Goal: Navigation & Orientation: Understand site structure

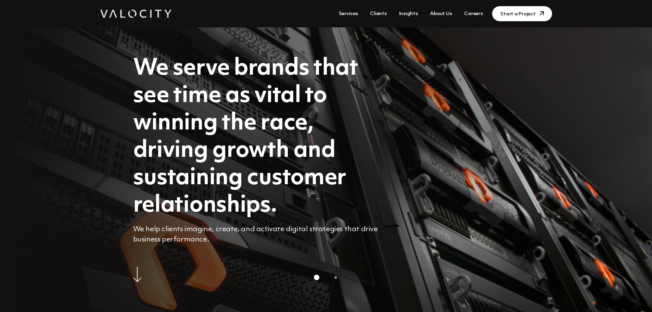
click at [312, 10] on link "Services" at bounding box center [348, 14] width 25 height 13
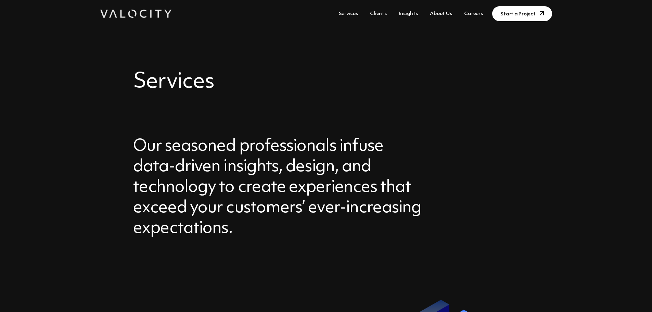
click at [354, 12] on link "Services" at bounding box center [348, 14] width 25 height 13
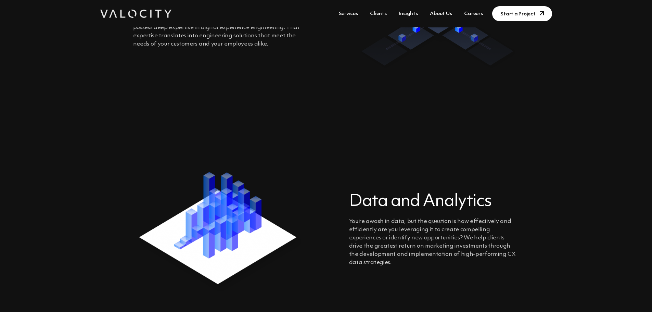
scroll to position [661, 0]
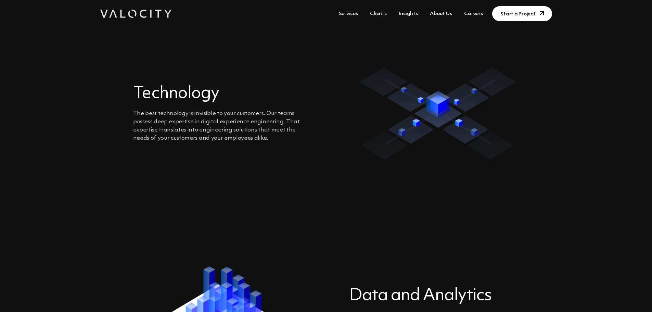
click at [382, 12] on link "Clients" at bounding box center [378, 14] width 22 height 13
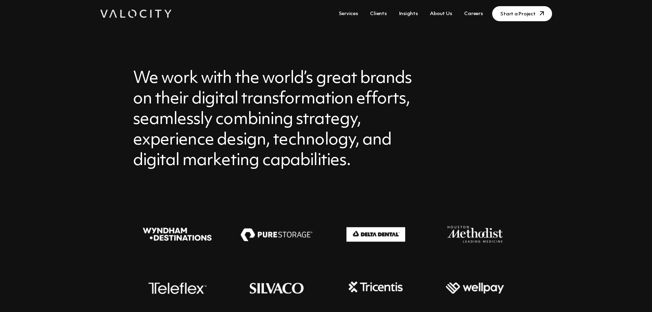
click at [439, 14] on link "About Us" at bounding box center [440, 14] width 27 height 13
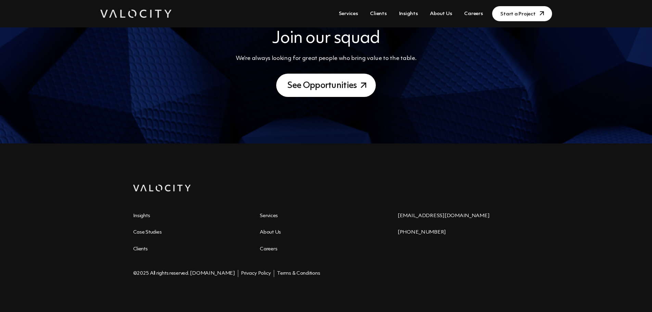
scroll to position [827, 0]
